Goal: Transaction & Acquisition: Purchase product/service

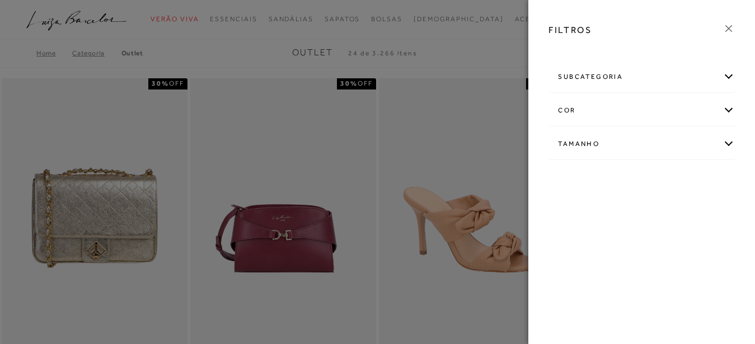
click at [730, 144] on div "Tamanho" at bounding box center [641, 144] width 185 height 30
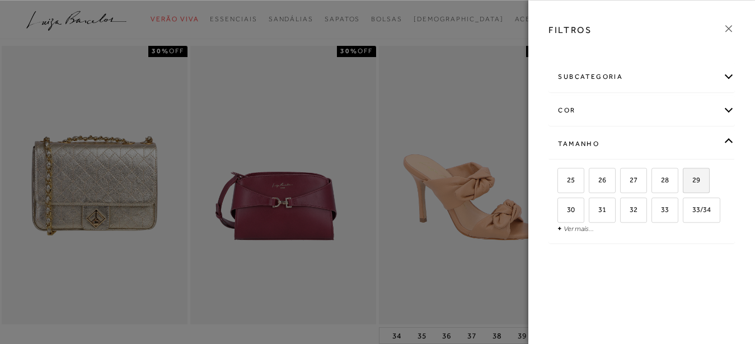
scroll to position [57, 0]
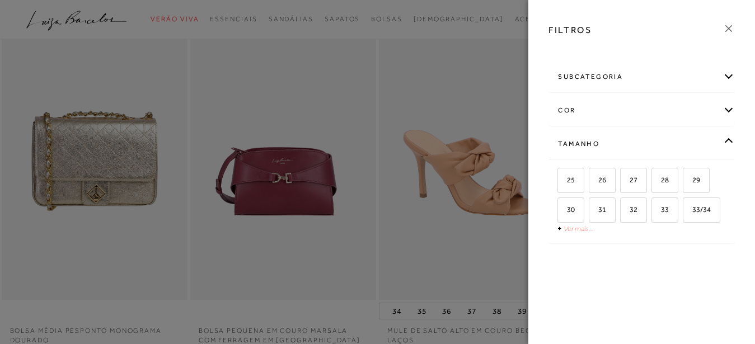
click at [571, 232] on link "Ver mais..." at bounding box center [578, 228] width 30 height 8
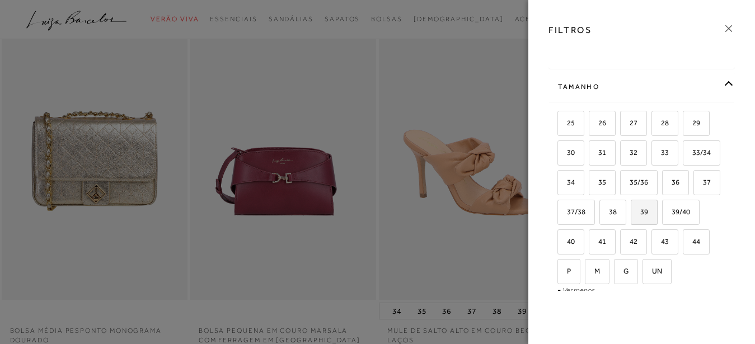
click at [632, 216] on span "39" at bounding box center [640, 212] width 16 height 8
click at [629, 219] on input "39" at bounding box center [634, 213] width 11 height 11
checkbox input "true"
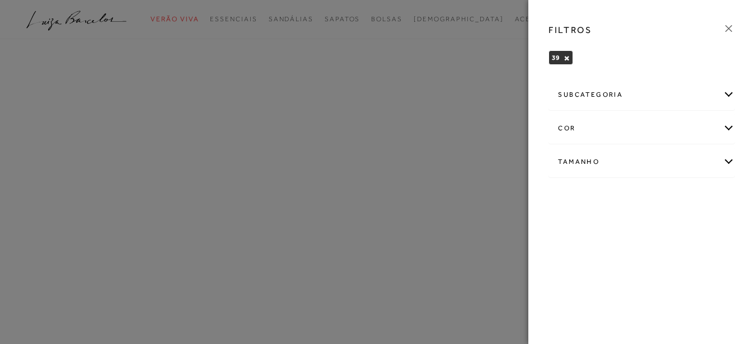
click at [731, 76] on div "FILTROS 39 × Limpar todos os refinamentos subcategoria Modelo cor" at bounding box center [641, 172] width 227 height 344
click at [727, 94] on div "subcategoria" at bounding box center [641, 95] width 185 height 30
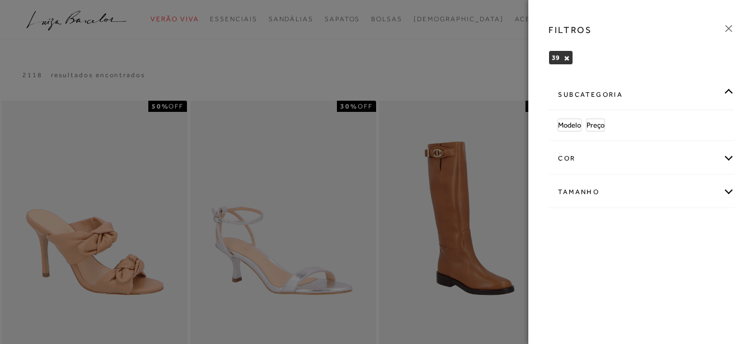
click at [439, 64] on div at bounding box center [377, 172] width 755 height 344
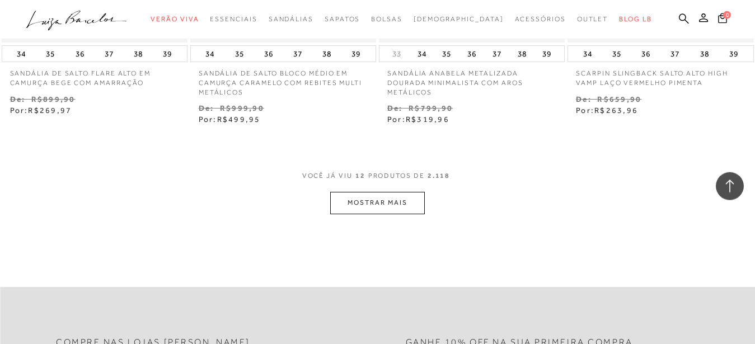
scroll to position [1084, 0]
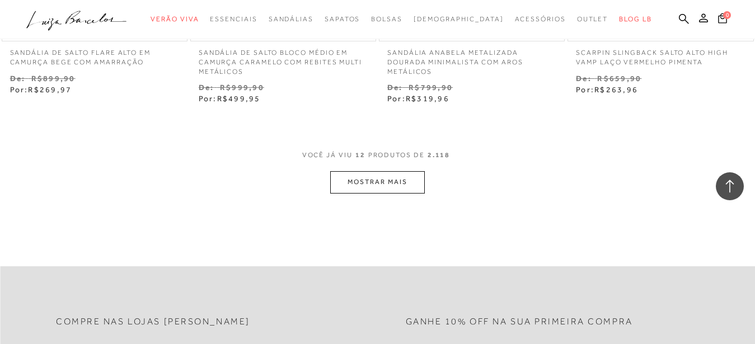
click at [389, 184] on button "MOSTRAR MAIS" at bounding box center [377, 182] width 94 height 22
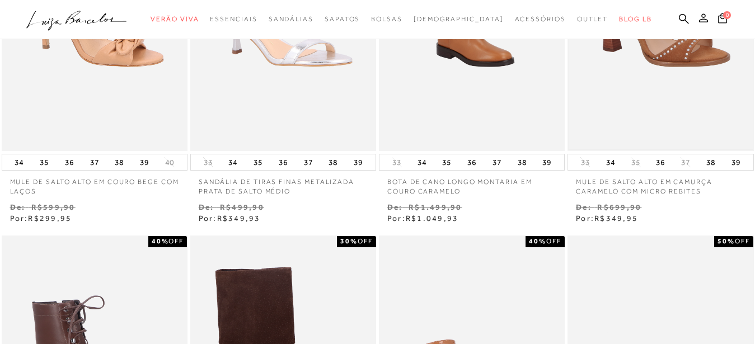
scroll to position [0, 0]
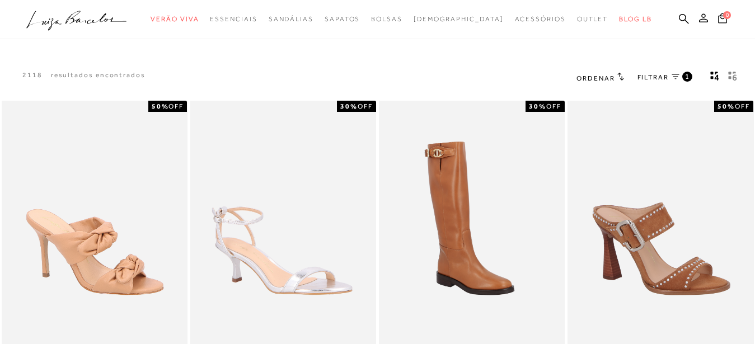
click at [674, 77] on icon at bounding box center [675, 77] width 8 height 6
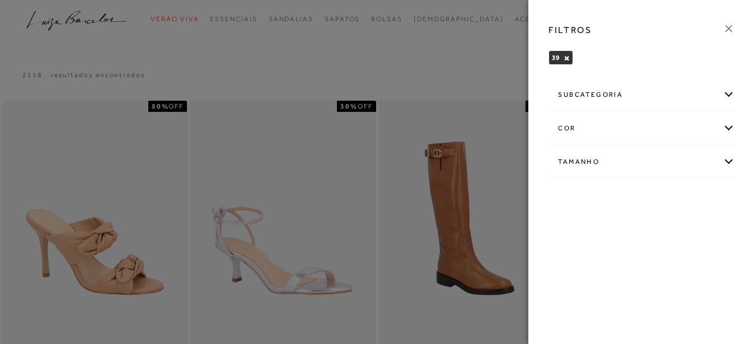
click at [734, 92] on div "subcategoria Modelo Preço" at bounding box center [641, 94] width 186 height 31
click at [729, 92] on div "subcategoria" at bounding box center [641, 95] width 185 height 30
click at [567, 124] on span "Modelo" at bounding box center [569, 125] width 23 height 8
click at [463, 67] on div at bounding box center [377, 172] width 755 height 344
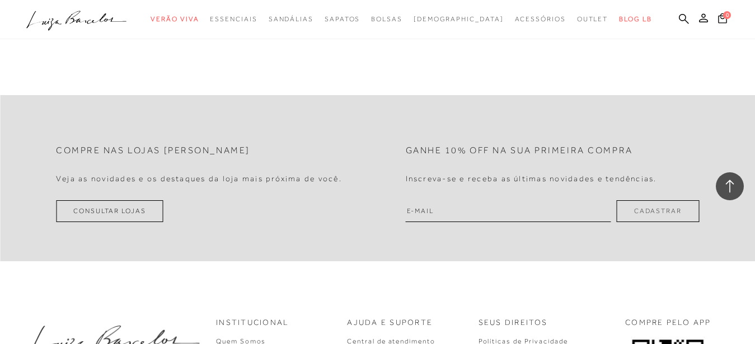
scroll to position [1084, 0]
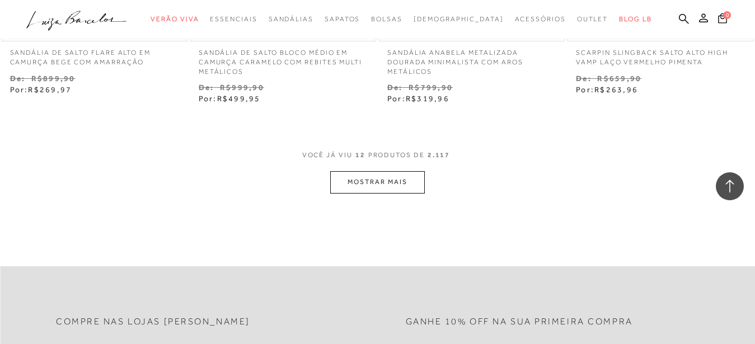
click at [397, 178] on button "MOSTRAR MAIS" at bounding box center [377, 182] width 94 height 22
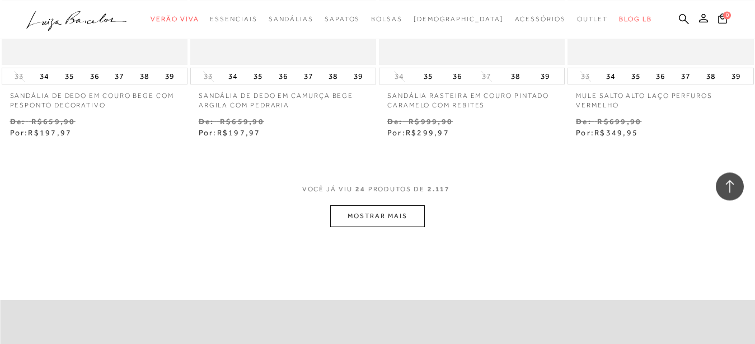
scroll to position [2283, 0]
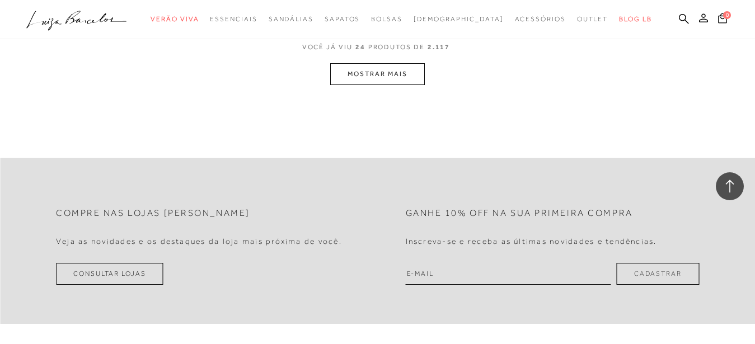
click at [412, 77] on button "MOSTRAR MAIS" at bounding box center [377, 74] width 94 height 22
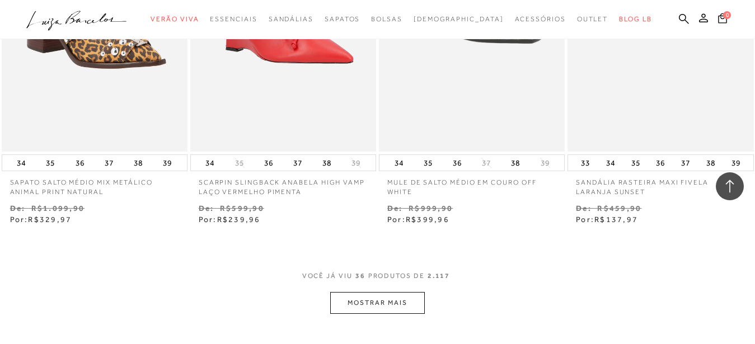
scroll to position [3373, 0]
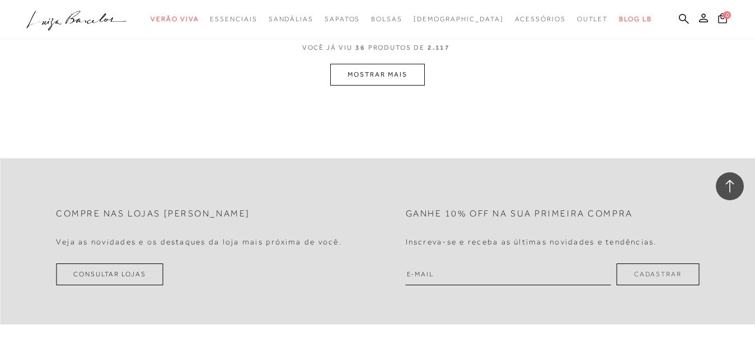
click at [379, 81] on button "MOSTRAR MAIS" at bounding box center [377, 75] width 94 height 22
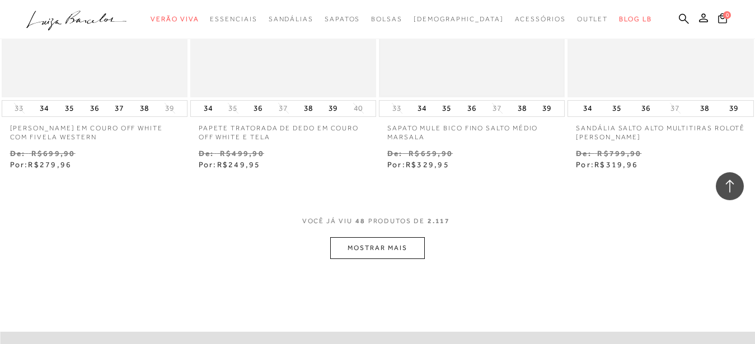
scroll to position [4302, 0]
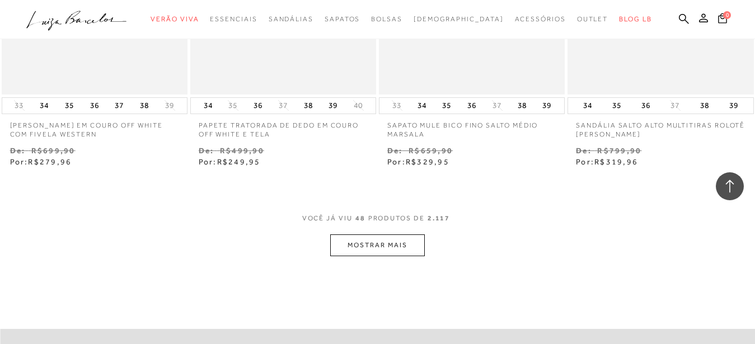
click at [386, 250] on button "MOSTRAR MAIS" at bounding box center [377, 245] width 94 height 22
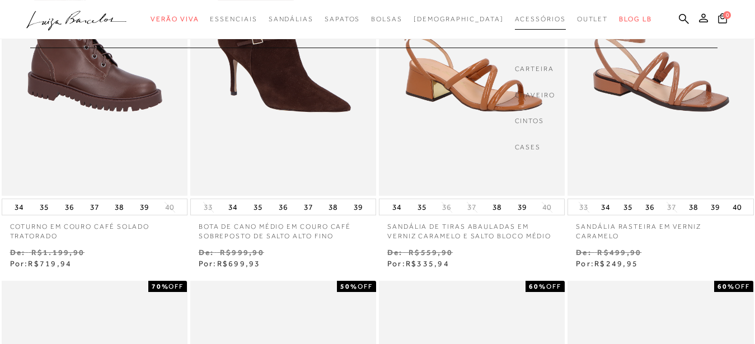
scroll to position [441, 0]
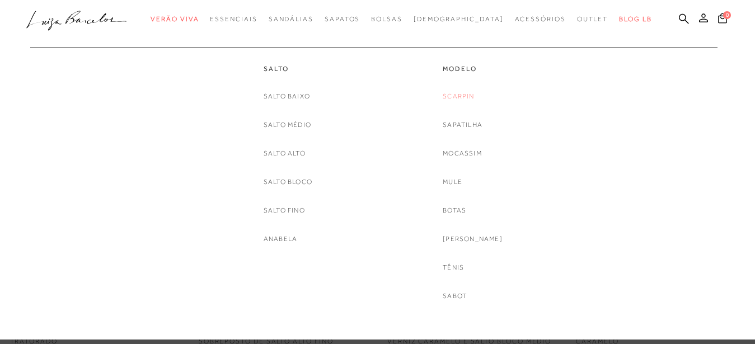
click at [467, 99] on link "Scarpin" at bounding box center [458, 97] width 31 height 12
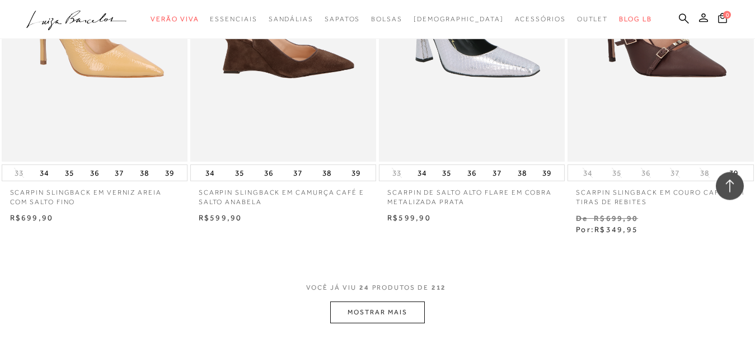
scroll to position [2169, 0]
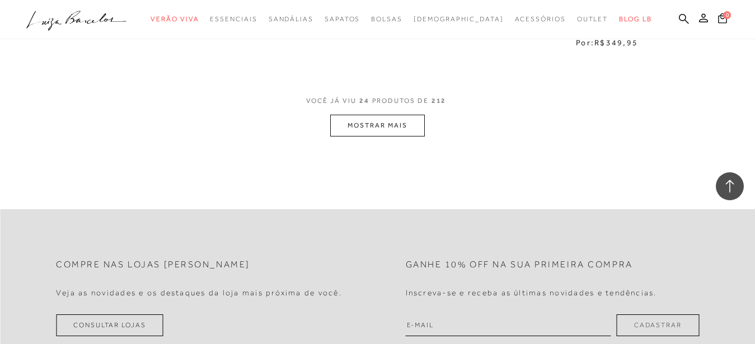
click at [377, 126] on button "MOSTRAR MAIS" at bounding box center [377, 126] width 94 height 22
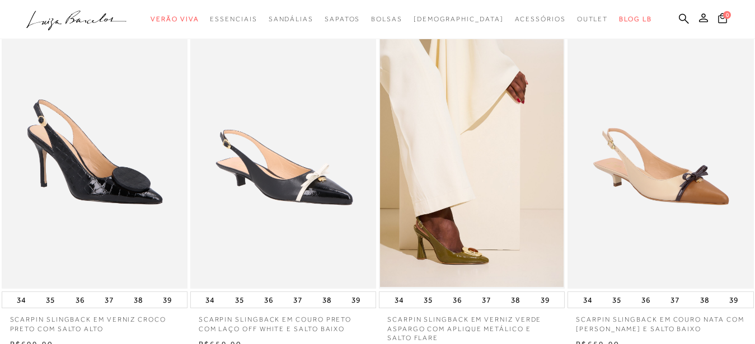
scroll to position [0, 0]
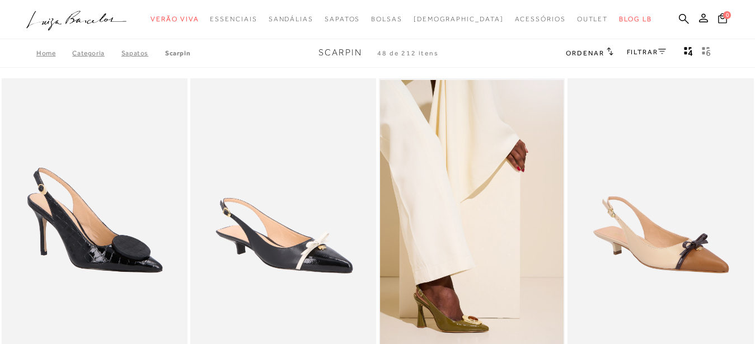
click at [659, 51] on icon at bounding box center [662, 52] width 8 height 6
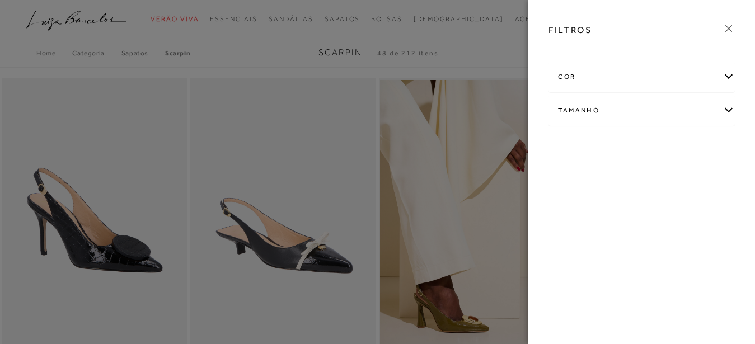
click at [731, 110] on div "Tamanho" at bounding box center [641, 111] width 185 height 30
click at [608, 178] on label "39" at bounding box center [602, 177] width 26 height 24
click at [598, 178] on input "39" at bounding box center [592, 177] width 11 height 11
checkbox input "true"
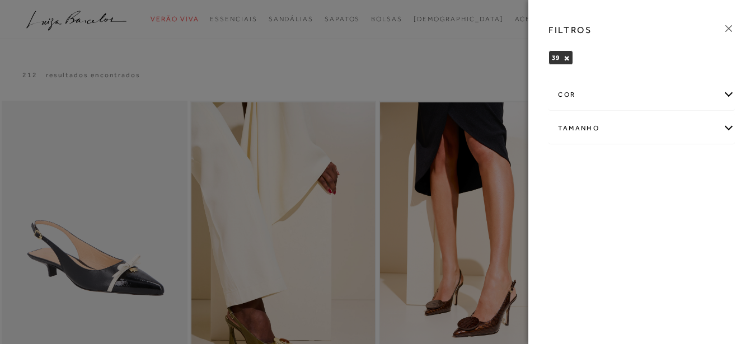
click at [484, 50] on div at bounding box center [377, 172] width 755 height 344
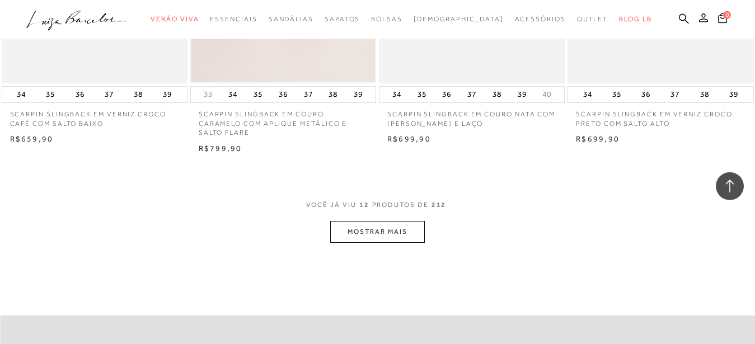
scroll to position [1027, 0]
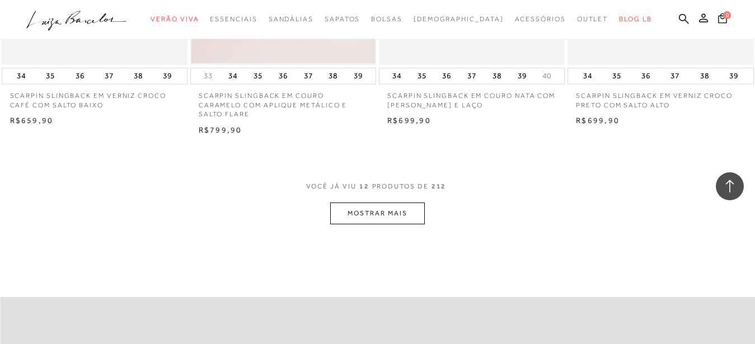
click at [383, 210] on button "MOSTRAR MAIS" at bounding box center [377, 214] width 94 height 22
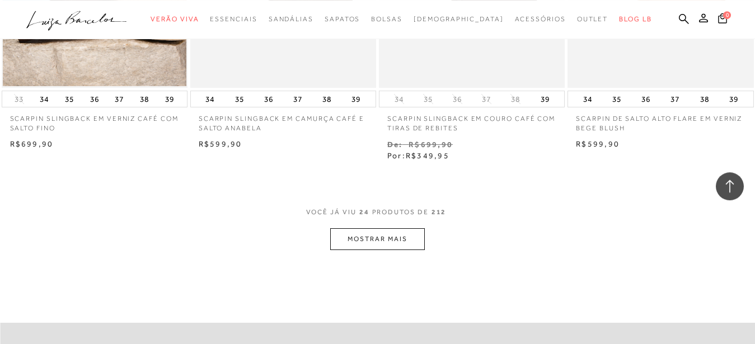
scroll to position [2112, 0]
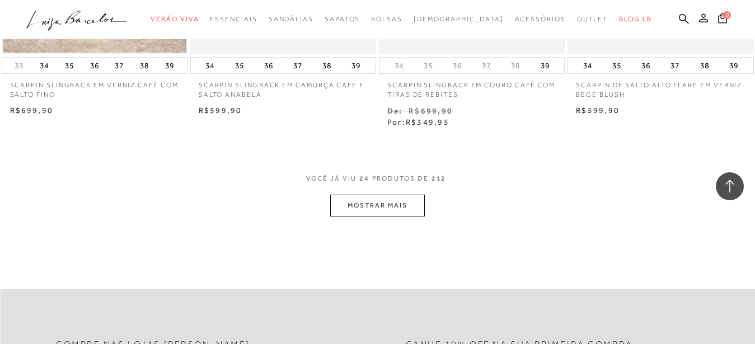
click at [403, 199] on button "MOSTRAR MAIS" at bounding box center [377, 206] width 94 height 22
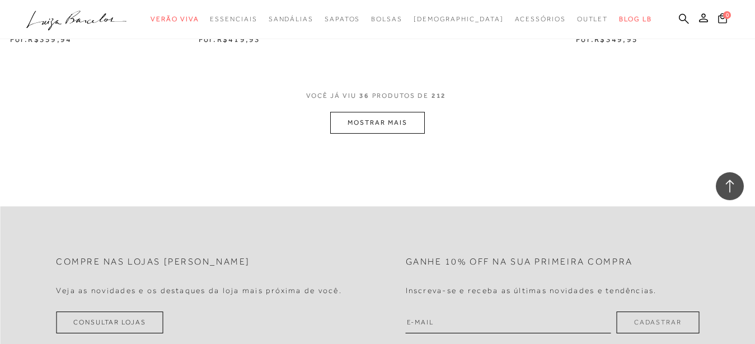
scroll to position [3310, 0]
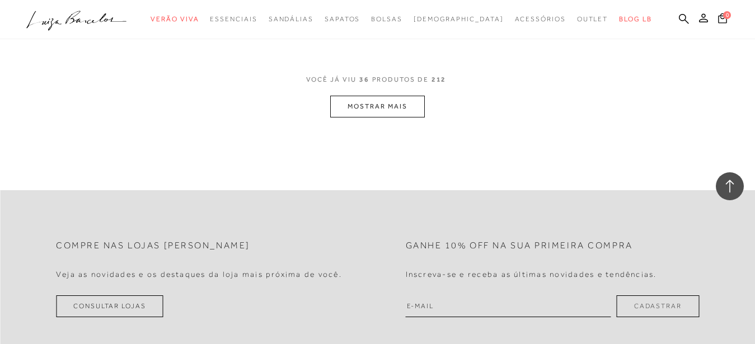
click at [404, 96] on button "MOSTRAR MAIS" at bounding box center [377, 107] width 94 height 22
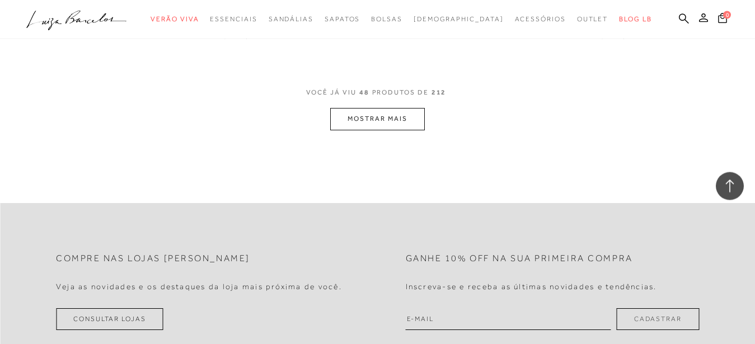
scroll to position [4452, 0]
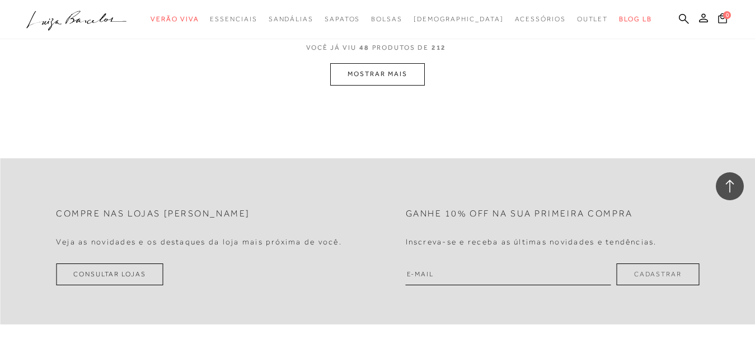
click at [353, 63] on button "MOSTRAR MAIS" at bounding box center [377, 74] width 94 height 22
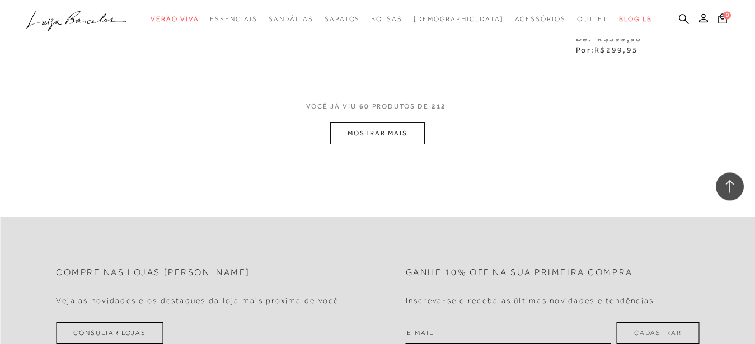
scroll to position [5479, 0]
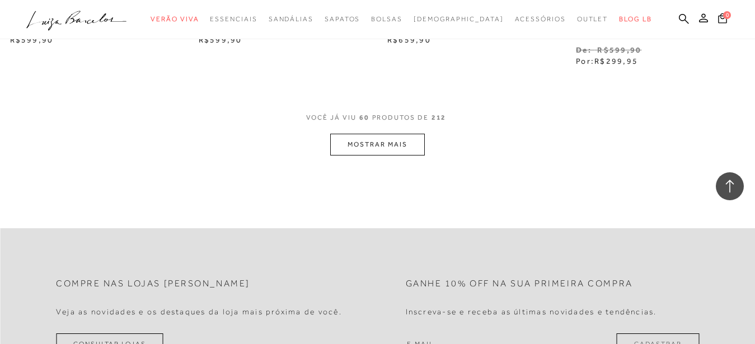
click at [397, 134] on button "MOSTRAR MAIS" at bounding box center [377, 145] width 94 height 22
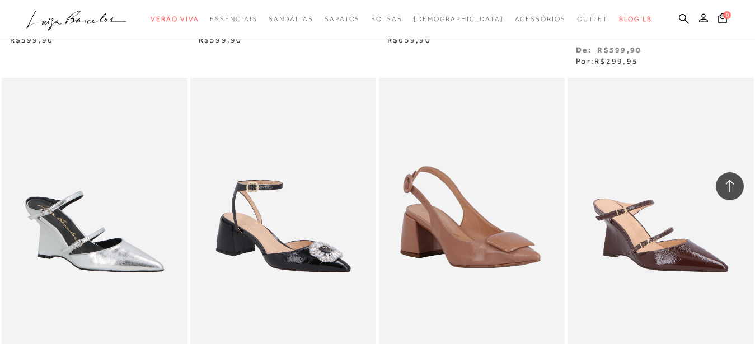
drag, startPoint x: 658, startPoint y: 44, endPoint x: 571, endPoint y: 184, distance: 164.6
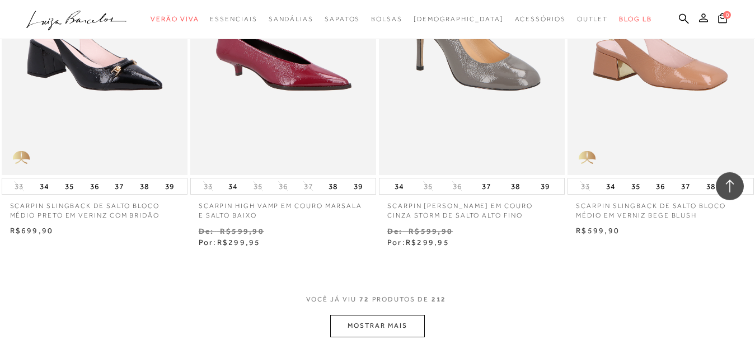
scroll to position [6449, 0]
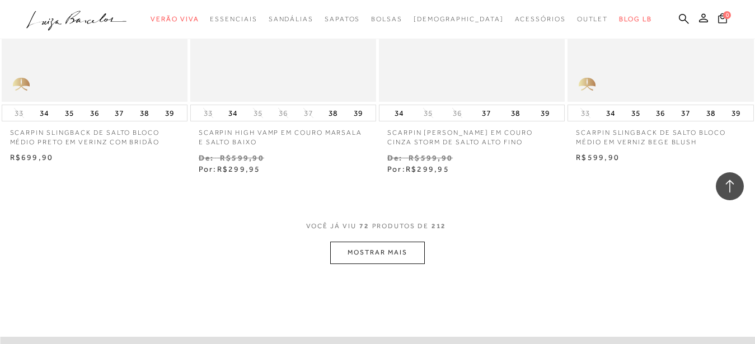
click at [377, 242] on button "MOSTRAR MAIS" at bounding box center [377, 253] width 94 height 22
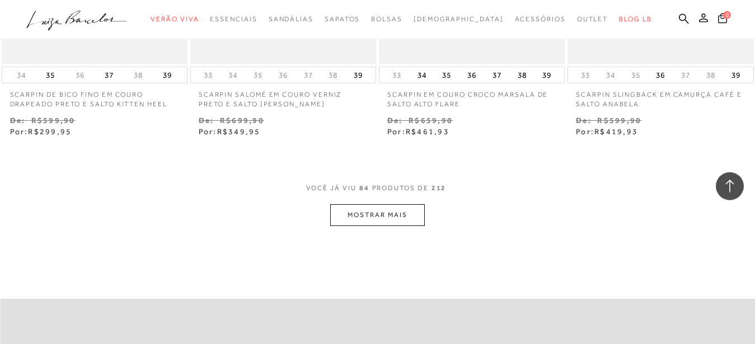
scroll to position [7591, 0]
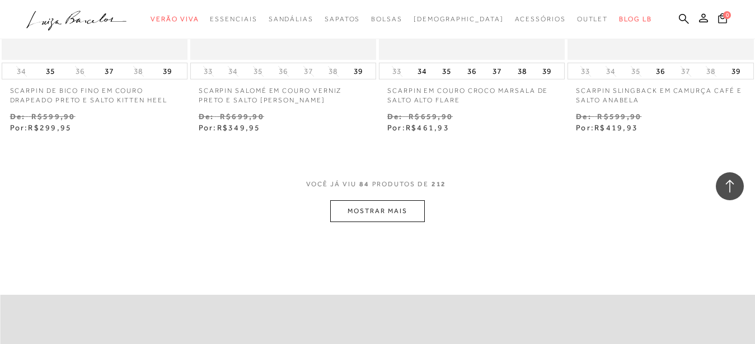
click at [400, 200] on button "MOSTRAR MAIS" at bounding box center [377, 211] width 94 height 22
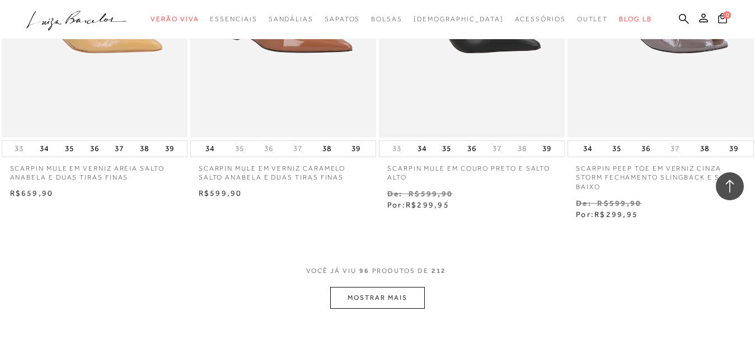
scroll to position [8782, 0]
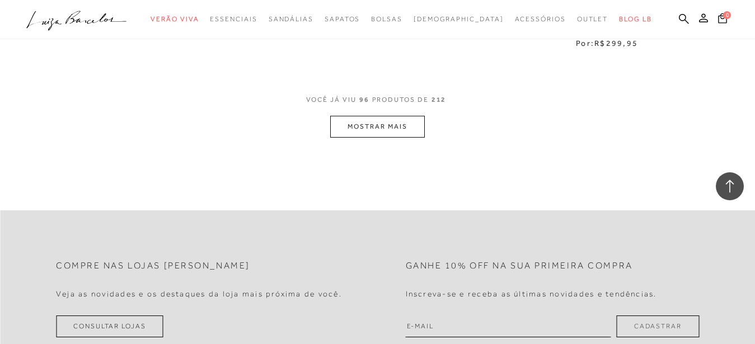
click at [393, 116] on button "MOSTRAR MAIS" at bounding box center [377, 127] width 94 height 22
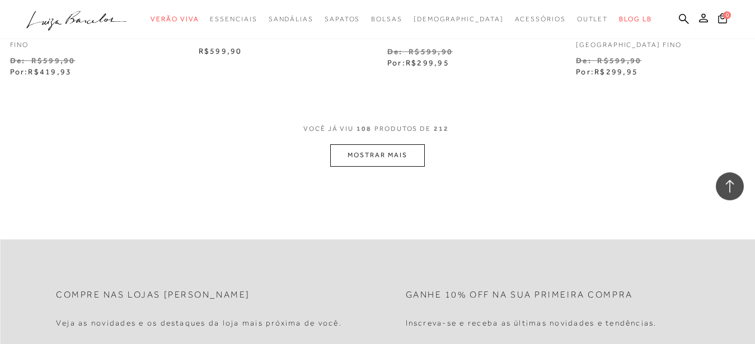
scroll to position [9866, 0]
